Goal: Task Accomplishment & Management: Complete application form

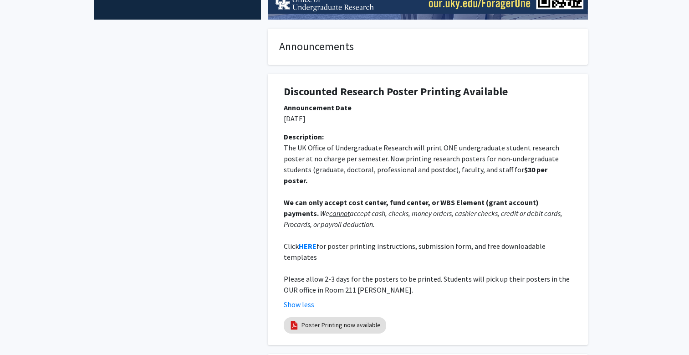
scroll to position [228, 0]
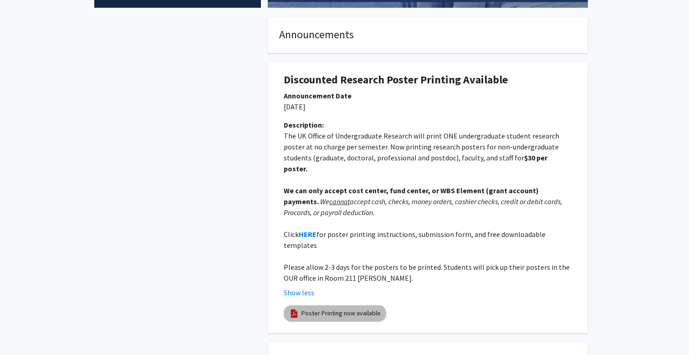
click at [333, 308] on link "Poster Printing now available" at bounding box center [341, 313] width 79 height 10
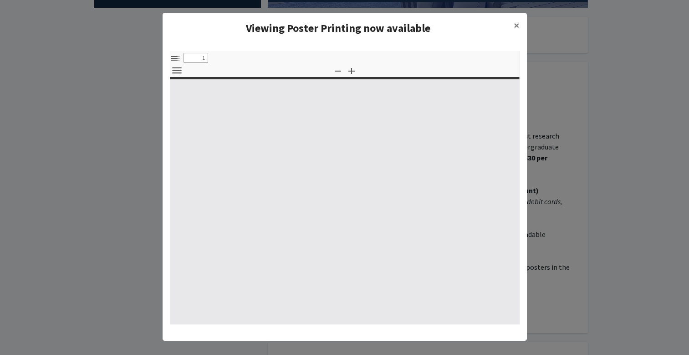
select select "custom"
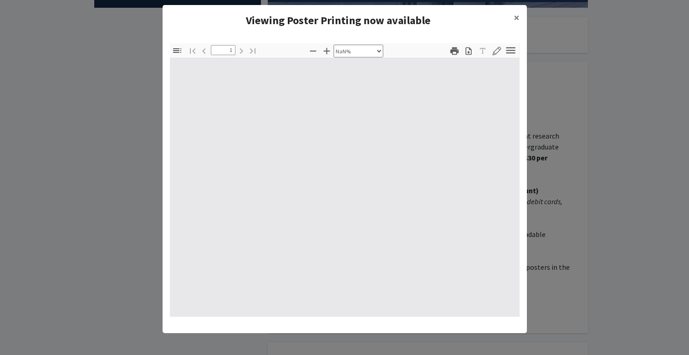
type input "0"
select select "custom"
type input "1"
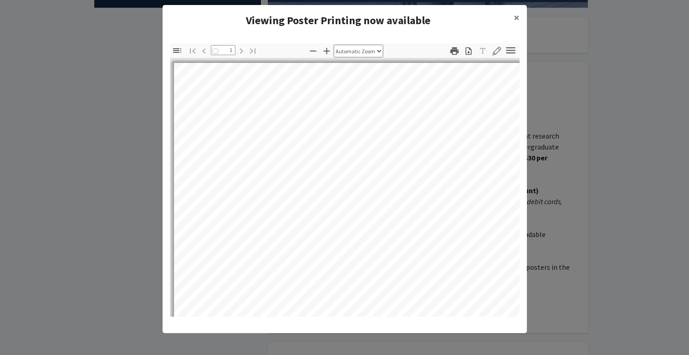
select select "auto"
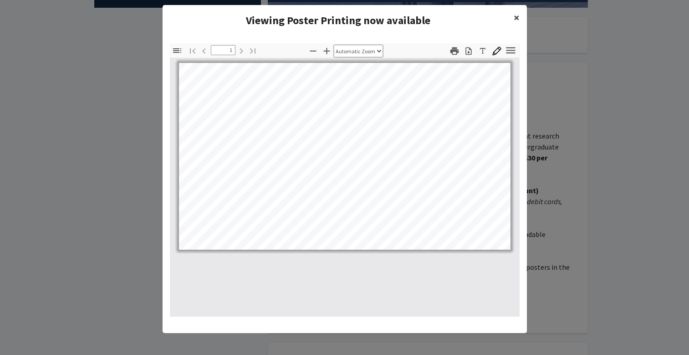
click at [515, 15] on span "×" at bounding box center [517, 17] width 6 height 14
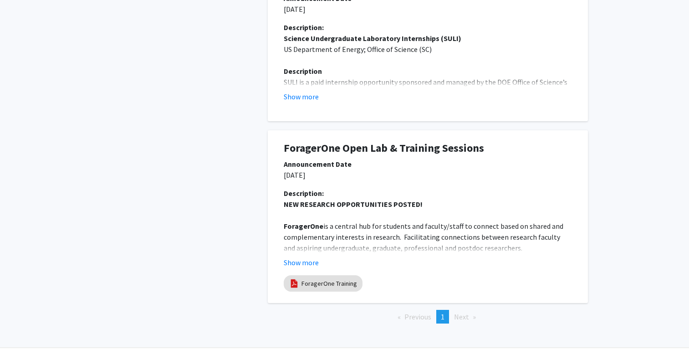
scroll to position [607, 0]
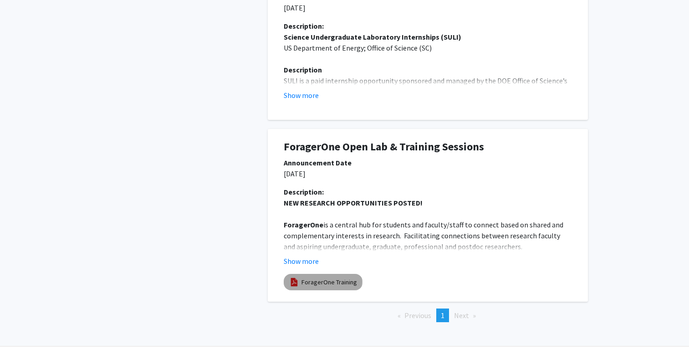
click at [322, 277] on link "ForagerOne Training" at bounding box center [330, 282] width 56 height 10
select select "custom"
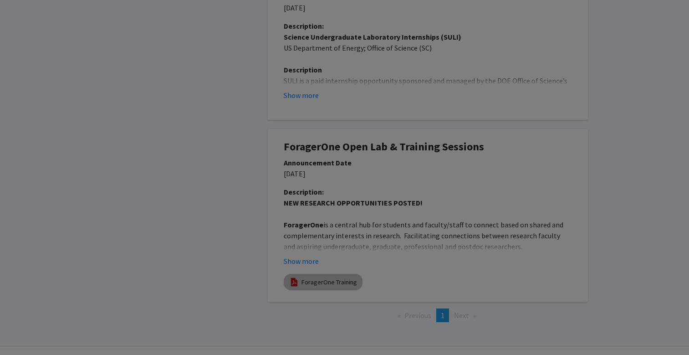
type input "0"
select select "custom"
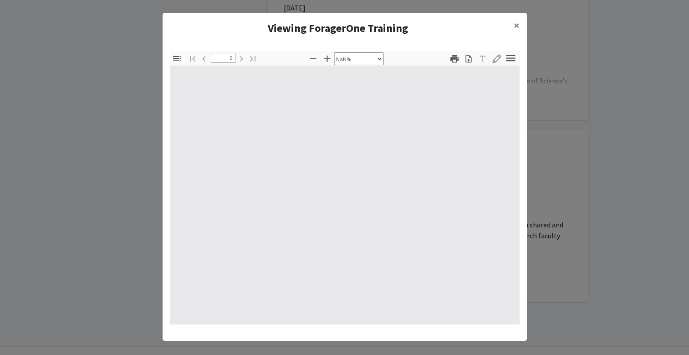
type input "1"
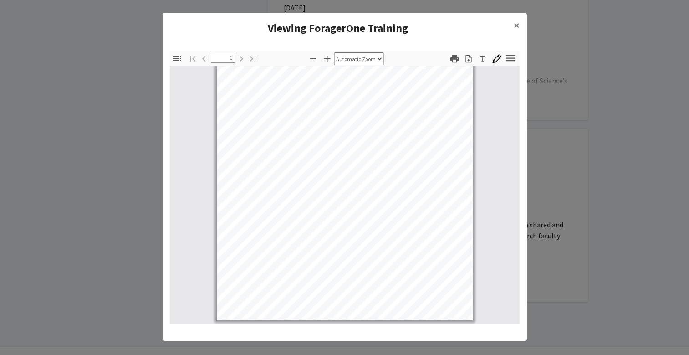
scroll to position [6, 0]
select select "page-width"
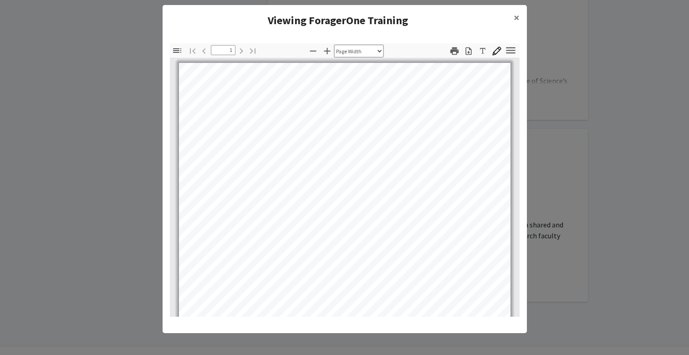
scroll to position [0, 0]
click at [516, 16] on span "×" at bounding box center [517, 17] width 6 height 14
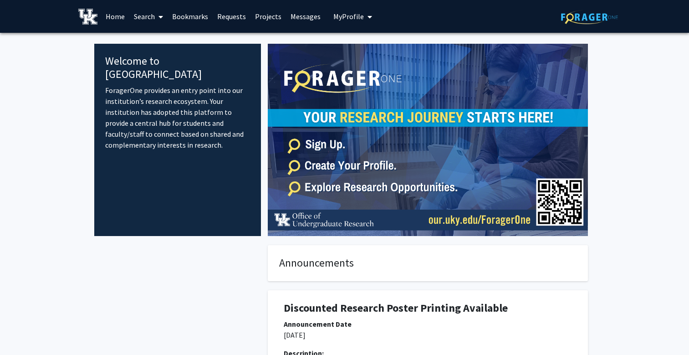
click at [481, 224] on img at bounding box center [428, 140] width 320 height 192
click at [546, 215] on img at bounding box center [428, 140] width 320 height 192
click at [235, 18] on link "Requests" at bounding box center [232, 16] width 38 height 32
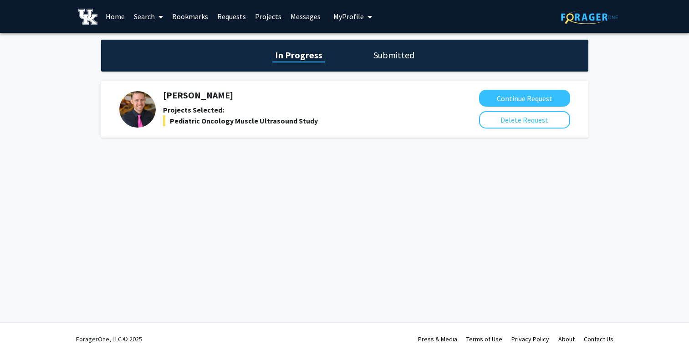
click at [401, 58] on h1 "Submitted" at bounding box center [394, 55] width 46 height 13
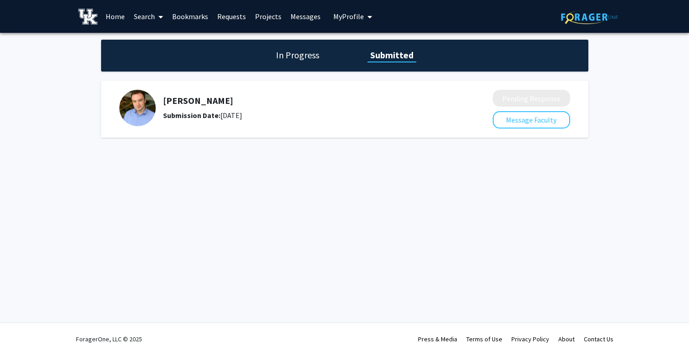
click at [307, 61] on h1 "In Progress" at bounding box center [297, 55] width 49 height 13
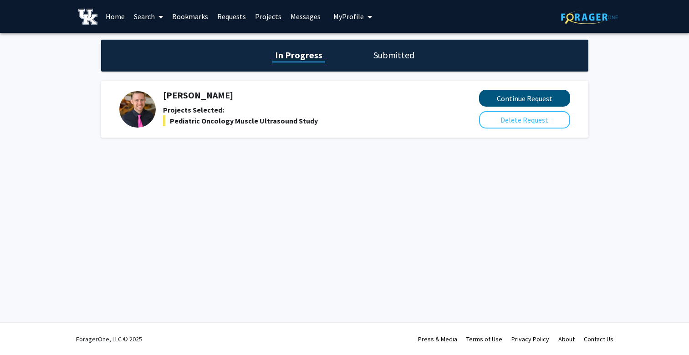
click at [528, 98] on button "Continue Request" at bounding box center [524, 98] width 91 height 17
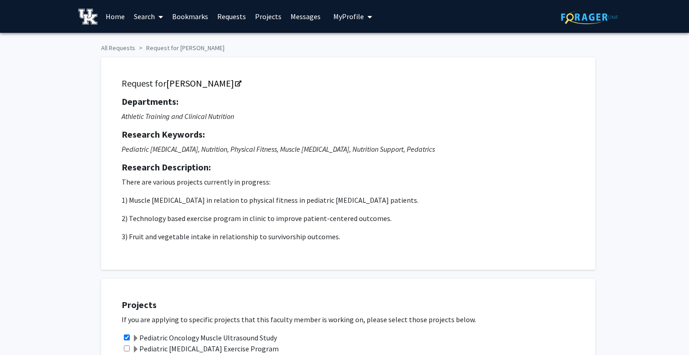
click at [193, 17] on link "Bookmarks" at bounding box center [190, 16] width 45 height 32
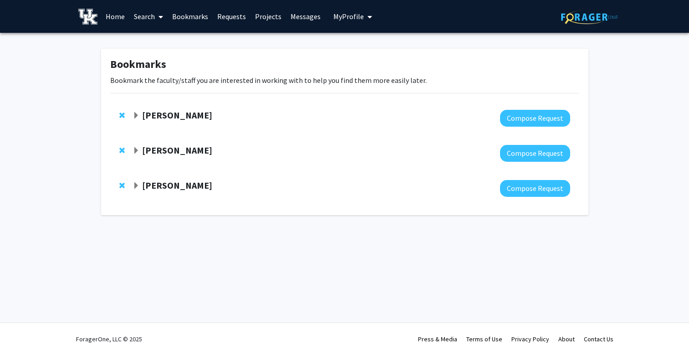
click at [169, 181] on strong "[PERSON_NAME]" at bounding box center [177, 184] width 70 height 11
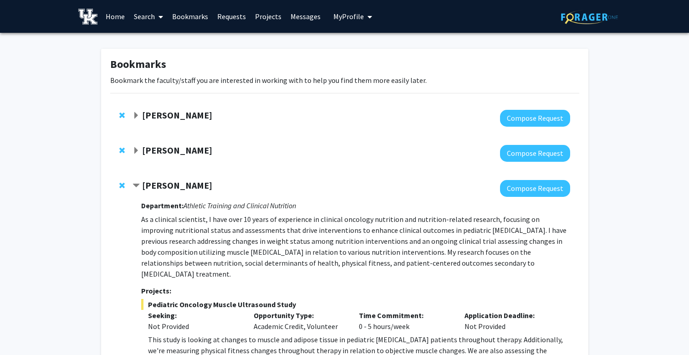
click at [231, 19] on link "Requests" at bounding box center [232, 16] width 38 height 32
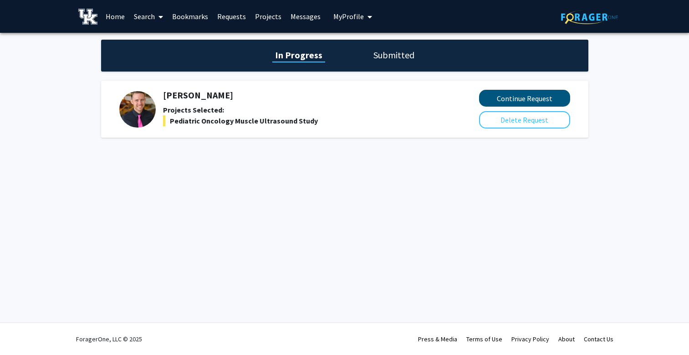
click at [516, 95] on button "Continue Request" at bounding box center [524, 98] width 91 height 17
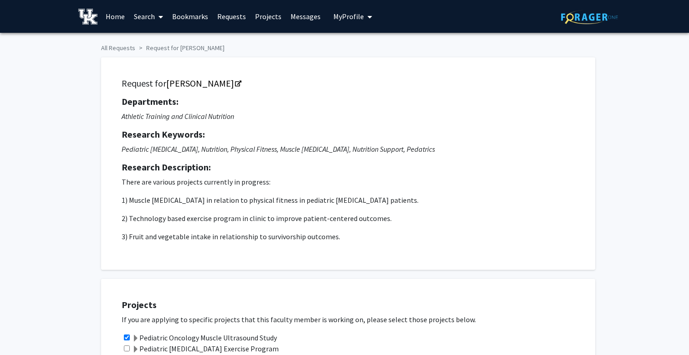
checkbox input "true"
click at [226, 16] on link "Requests" at bounding box center [232, 16] width 38 height 32
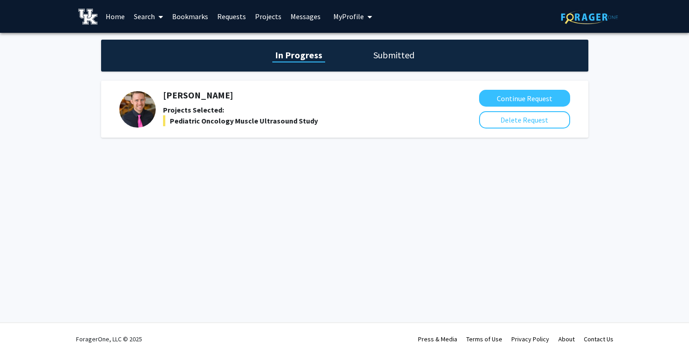
click at [194, 16] on link "Bookmarks" at bounding box center [190, 16] width 45 height 32
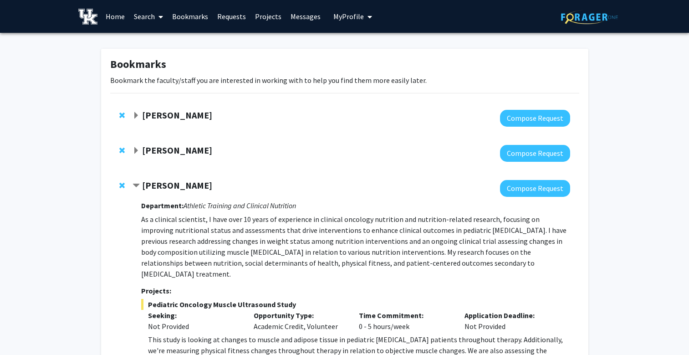
click at [154, 151] on strong "[PERSON_NAME]" at bounding box center [177, 149] width 70 height 11
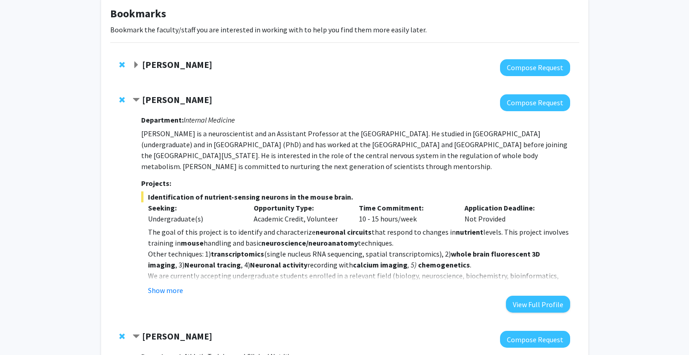
scroll to position [52, 0]
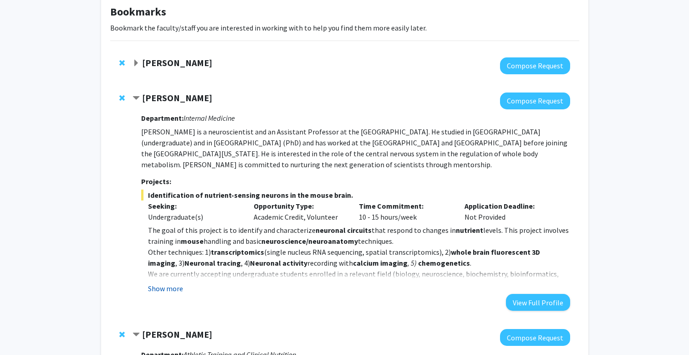
click at [161, 292] on button "Show more" at bounding box center [165, 288] width 35 height 11
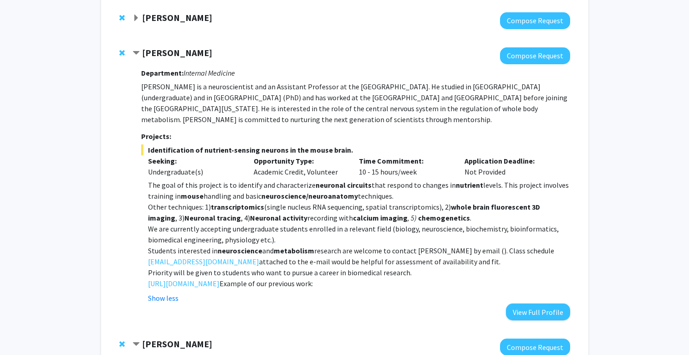
scroll to position [107, 0]
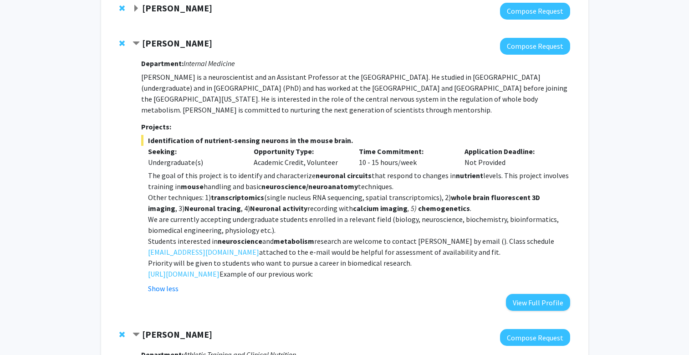
drag, startPoint x: 224, startPoint y: 43, endPoint x: 146, endPoint y: 49, distance: 78.1
click at [144, 49] on div "[PERSON_NAME]" at bounding box center [231, 43] width 197 height 11
click at [230, 42] on div "[PERSON_NAME]" at bounding box center [231, 43] width 197 height 11
drag, startPoint x: 230, startPoint y: 42, endPoint x: 167, endPoint y: 44, distance: 62.9
click at [168, 44] on div "[PERSON_NAME]" at bounding box center [231, 43] width 197 height 11
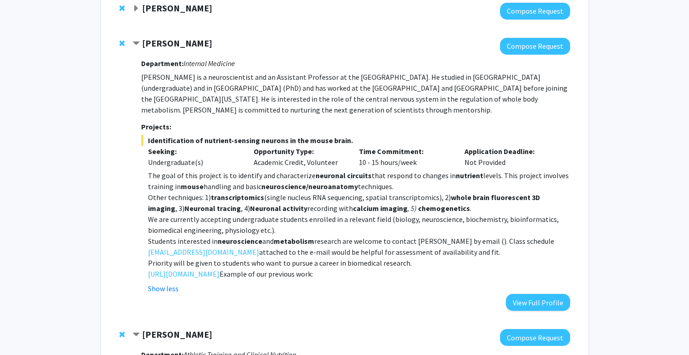
click at [235, 54] on div at bounding box center [351, 46] width 437 height 17
drag, startPoint x: 219, startPoint y: 45, endPoint x: 144, endPoint y: 50, distance: 74.9
click at [144, 49] on div "[PERSON_NAME]" at bounding box center [231, 43] width 197 height 11
drag, startPoint x: 221, startPoint y: 46, endPoint x: 142, endPoint y: 46, distance: 79.3
click at [142, 46] on div "[PERSON_NAME]" at bounding box center [231, 43] width 197 height 11
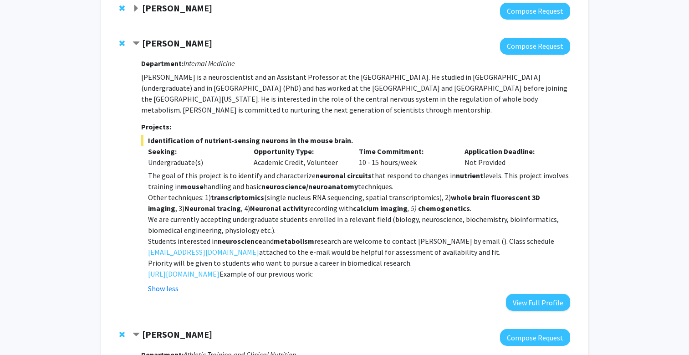
copy strong "[PERSON_NAME]"
click at [356, 110] on p "[PERSON_NAME] is a neuroscientist and an Assistant Professor at the [GEOGRAPHIC…" at bounding box center [355, 94] width 429 height 44
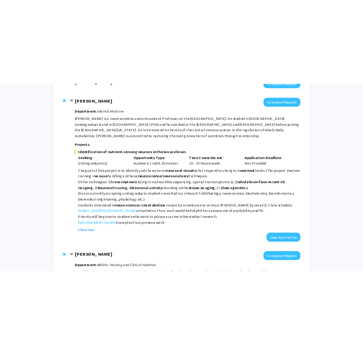
scroll to position [128, 0]
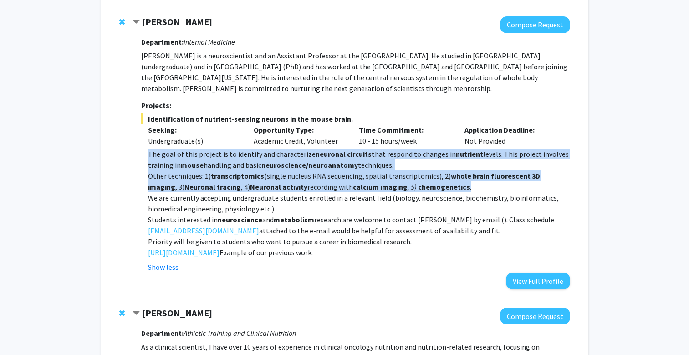
drag, startPoint x: 147, startPoint y: 153, endPoint x: 481, endPoint y: 184, distance: 336.2
click at [481, 184] on fg-read-more "The goal of this project is to identify and characterize neuronal circuits that…" at bounding box center [355, 210] width 429 height 124
copy div "The goal of this project is to identify and characterize neuronal circuits that…"
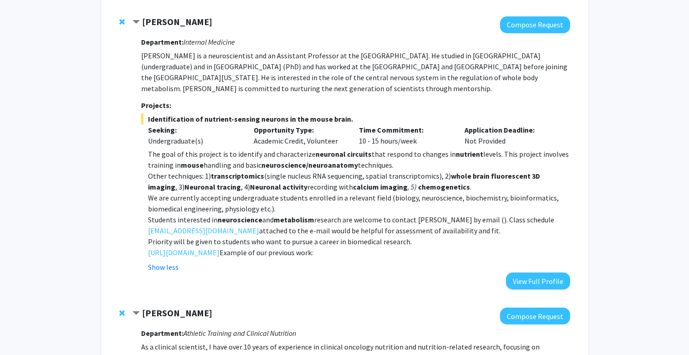
click at [636, 132] on div "Bookmarks Bookmark the faculty/staff you are interested in working with to help…" at bounding box center [344, 315] width 689 height 822
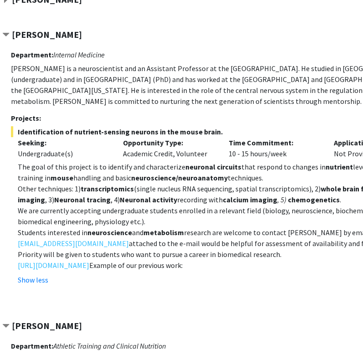
scroll to position [115, 58]
